Goal: Use online tool/utility: Utilize a website feature to perform a specific function

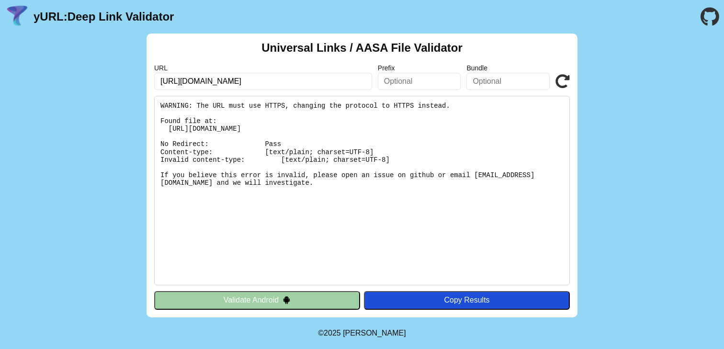
click at [484, 83] on input "text" at bounding box center [508, 81] width 83 height 17
type input "[DOMAIN_NAME]"
click at [564, 80] on icon at bounding box center [563, 81] width 14 height 14
click at [305, 83] on input "[URL][DOMAIN_NAME]" at bounding box center [263, 81] width 218 height 17
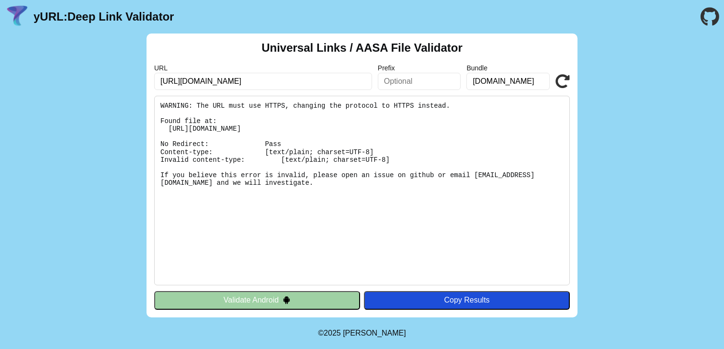
click at [305, 83] on input "[URL][DOMAIN_NAME]" at bounding box center [263, 81] width 218 height 17
type input "https://helpful-peony-695d4e.netlify.app"
click button "Validate" at bounding box center [0, 0] width 0 height 0
